Goal: Communication & Community: Participate in discussion

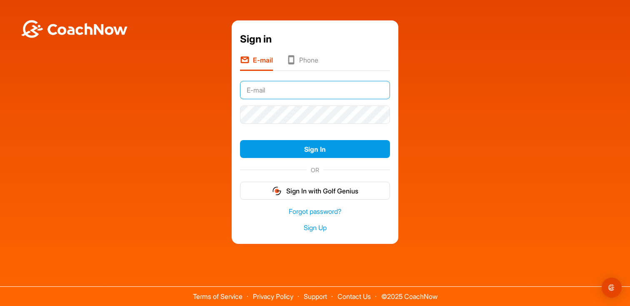
type input "[EMAIL_ADDRESS][DOMAIN_NAME]"
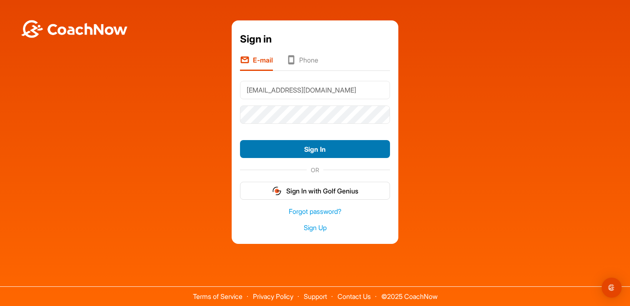
click at [323, 152] on button "Sign In" at bounding box center [315, 149] width 150 height 18
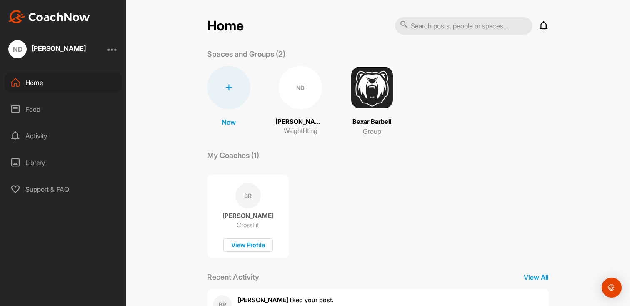
click at [306, 87] on div "ND" at bounding box center [300, 87] width 43 height 43
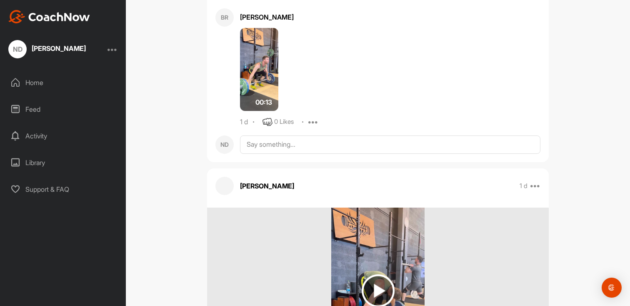
scroll to position [1648, 0]
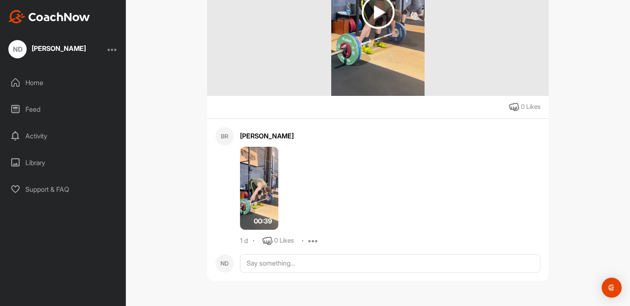
click at [263, 177] on img at bounding box center [259, 188] width 38 height 83
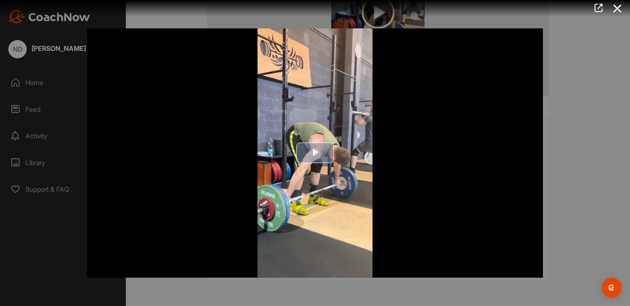
click at [315, 153] on span "Video Player" at bounding box center [315, 153] width 0 height 0
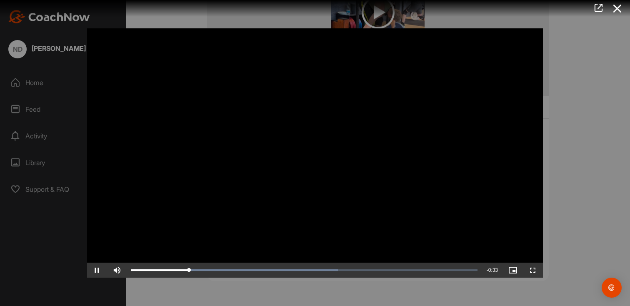
click at [99, 270] on span "Video Player" at bounding box center [97, 270] width 20 height 0
click at [100, 270] on span "Video Player" at bounding box center [97, 270] width 20 height 0
click at [590, 118] on div at bounding box center [315, 153] width 630 height 306
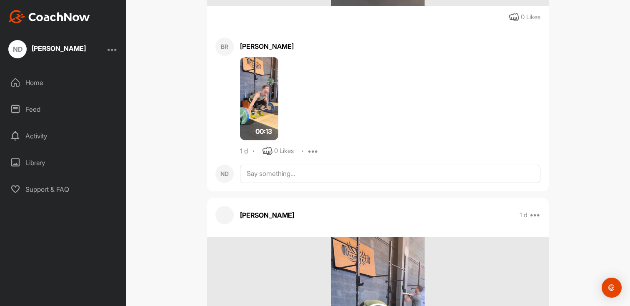
scroll to position [1328, 0]
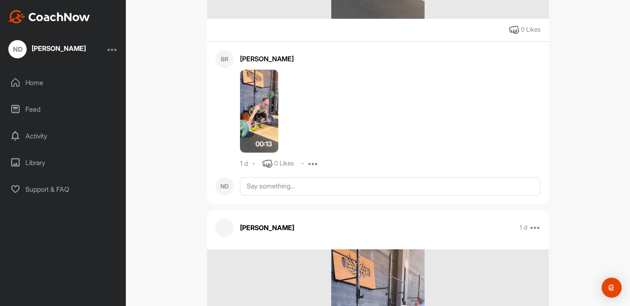
click at [254, 107] on img at bounding box center [259, 111] width 38 height 83
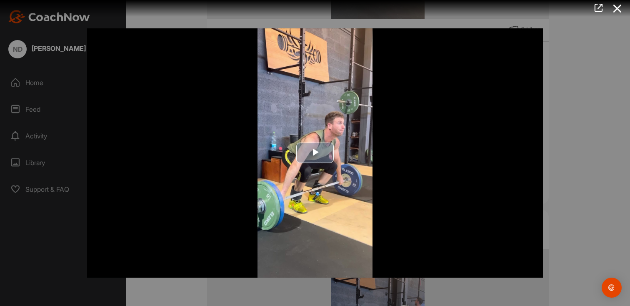
click at [315, 153] on span "Video Player" at bounding box center [315, 153] width 0 height 0
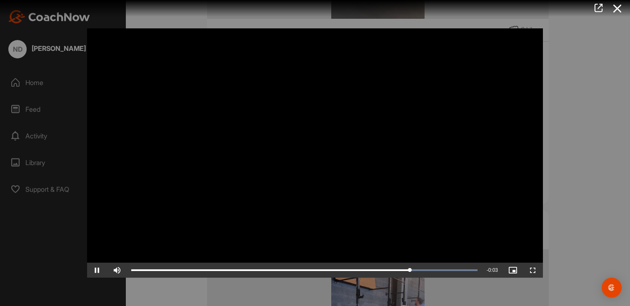
click at [559, 85] on div at bounding box center [315, 153] width 630 height 306
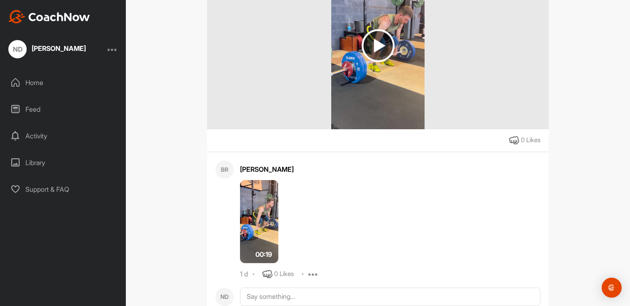
scroll to position [818, 0]
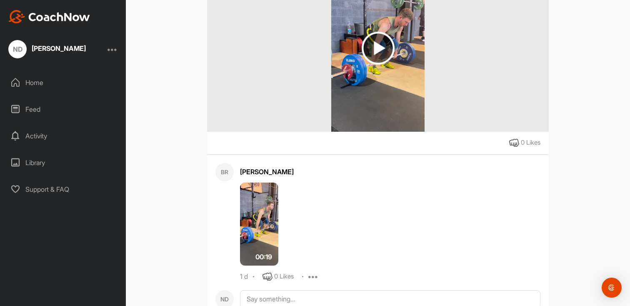
click at [243, 227] on img at bounding box center [259, 223] width 38 height 83
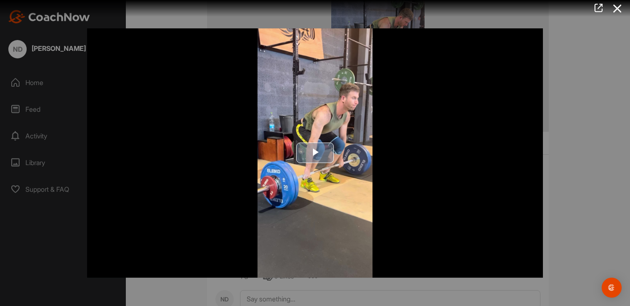
click at [315, 153] on span "Video Player" at bounding box center [315, 153] width 0 height 0
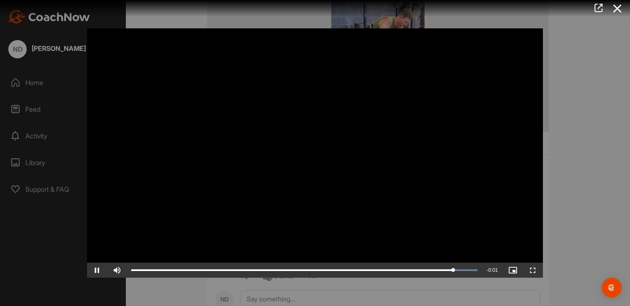
click at [550, 125] on div "Video Player is loading. Play Video Pause Skip Backward Skip Forward Mute Curre…" at bounding box center [315, 153] width 472 height 266
click at [563, 124] on div at bounding box center [315, 153] width 630 height 306
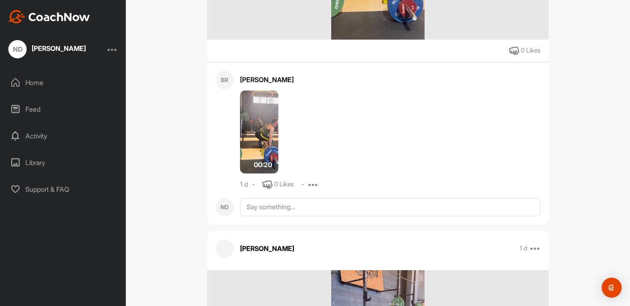
scroll to position [521, 0]
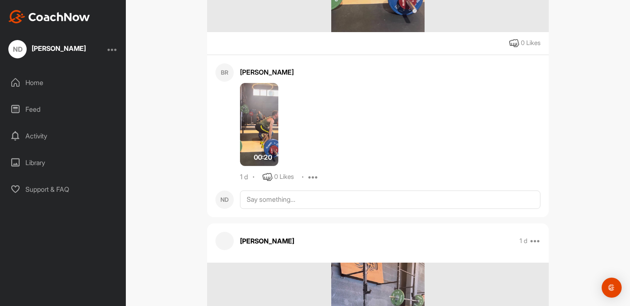
click at [232, 141] on div "BR [PERSON_NAME] 00:20 1 d 0 Likes Report Delete" at bounding box center [377, 122] width 325 height 119
click at [254, 131] on img at bounding box center [259, 124] width 38 height 83
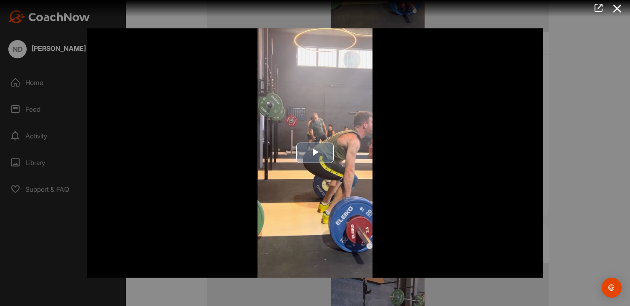
click at [316, 135] on img "Video Player" at bounding box center [315, 152] width 456 height 249
